Goal: Transaction & Acquisition: Download file/media

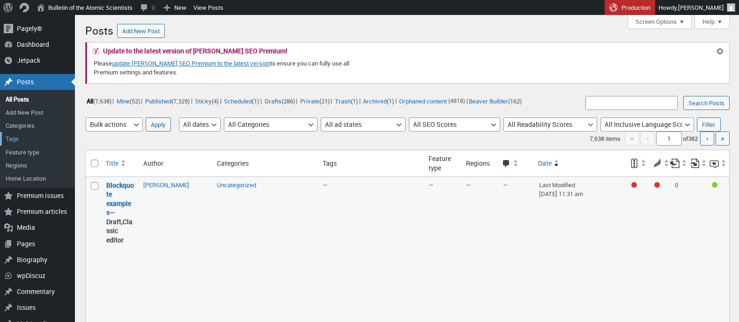
scroll to position [143, 0]
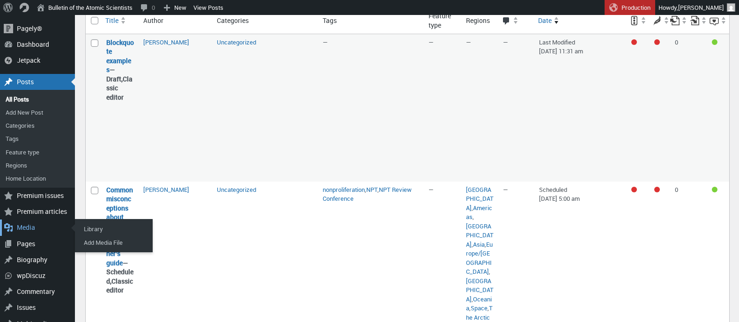
click at [23, 228] on div "Media" at bounding box center [37, 228] width 75 height 16
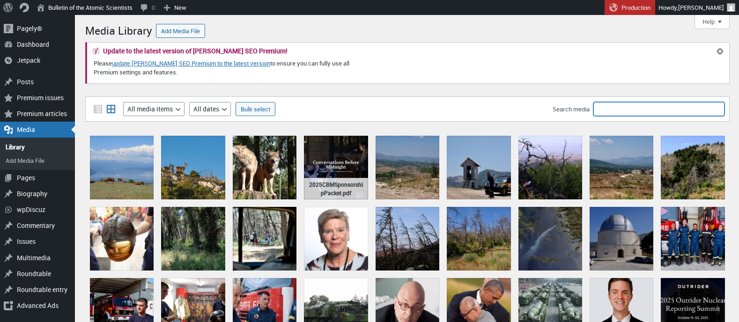
click at [626, 109] on input "Search media" at bounding box center [659, 109] width 131 height 14
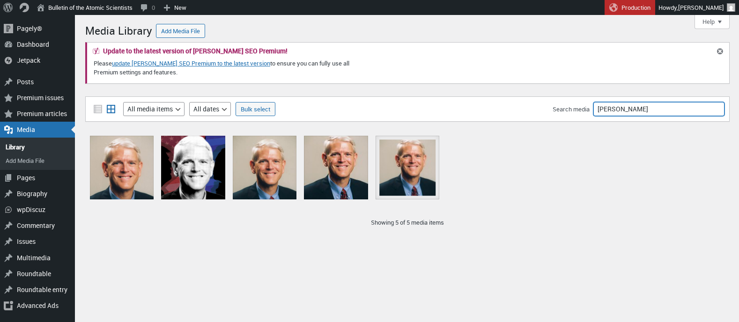
type input "pifer"
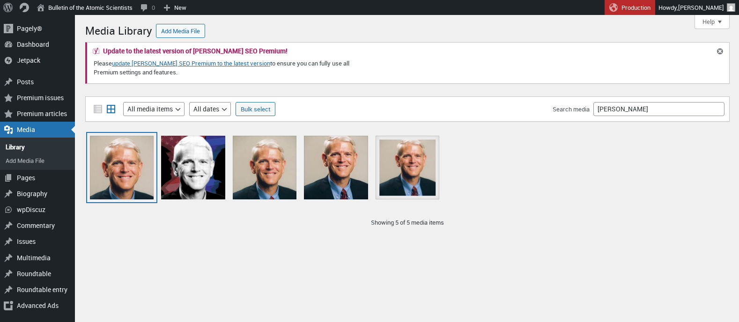
click at [126, 169] on div "Steven Pifer_L" at bounding box center [122, 168] width 64 height 64
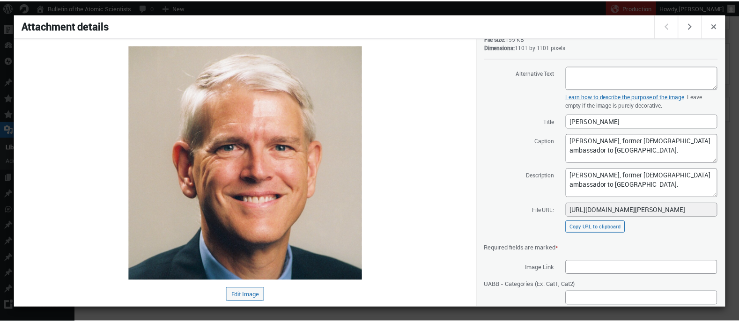
scroll to position [110, 0]
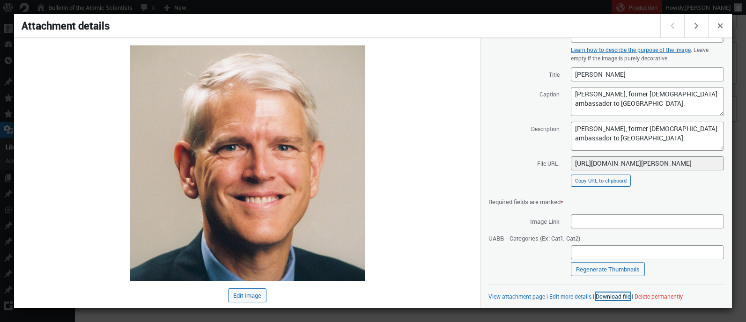
click at [604, 295] on link "Download file" at bounding box center [613, 296] width 35 height 7
click at [720, 27] on span "Close dialog" at bounding box center [720, 24] width 10 height 7
